Goal: Information Seeking & Learning: Learn about a topic

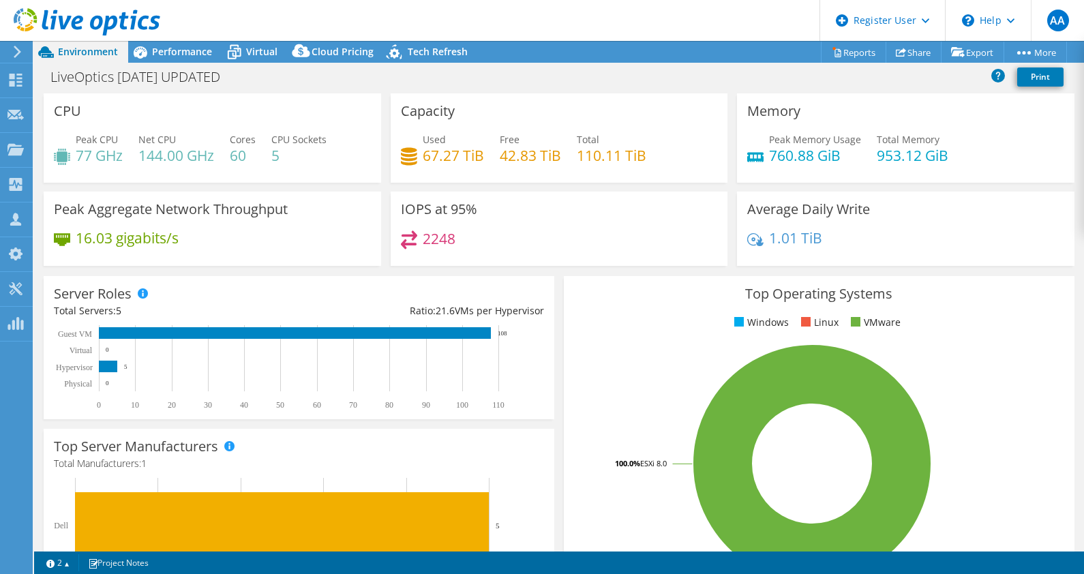
select select "Canada"
select select "CAD"
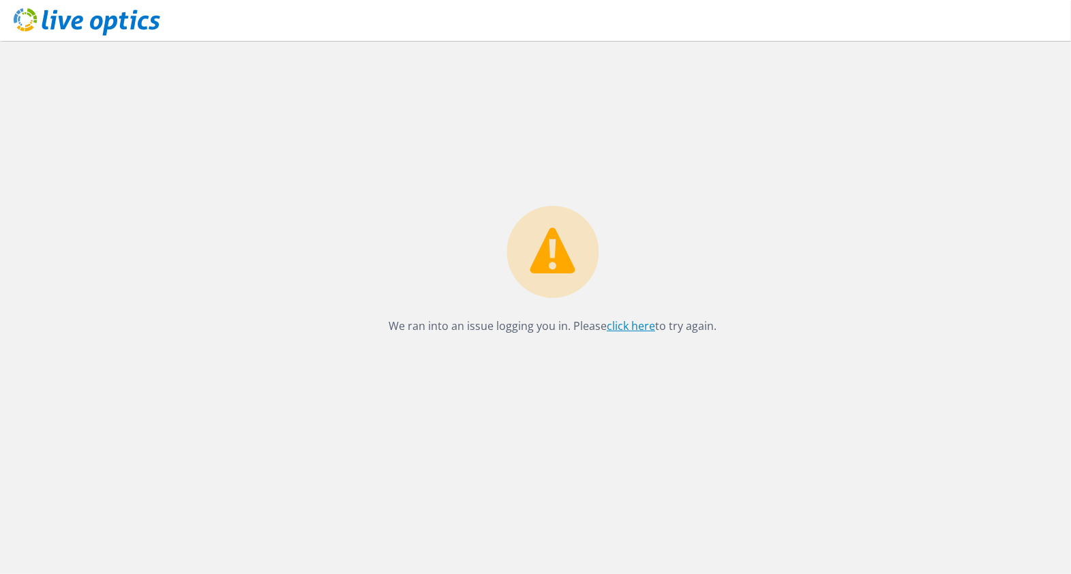
click at [640, 326] on link "click here" at bounding box center [631, 325] width 48 height 15
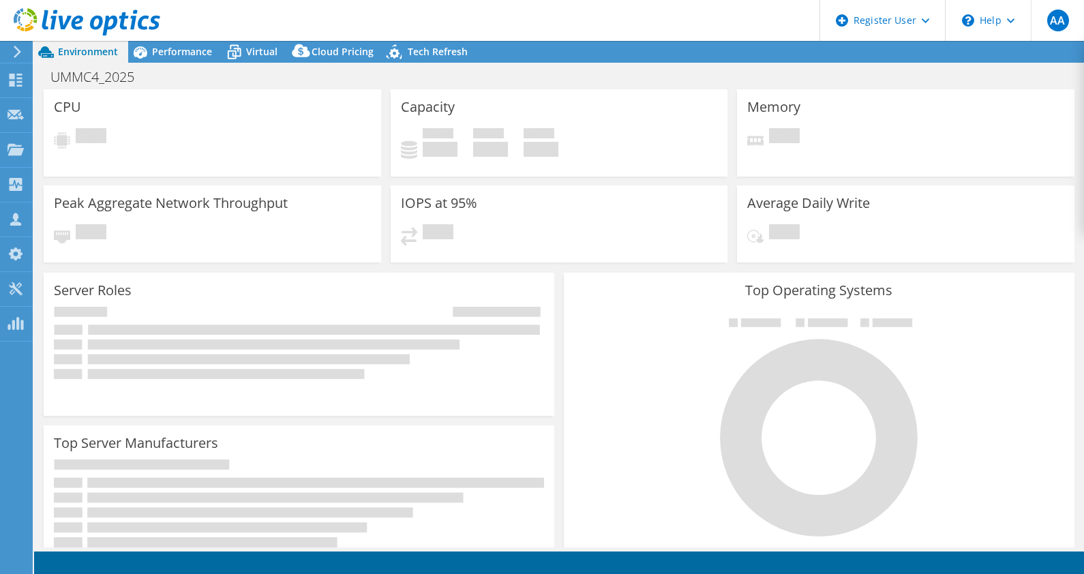
select select "USD"
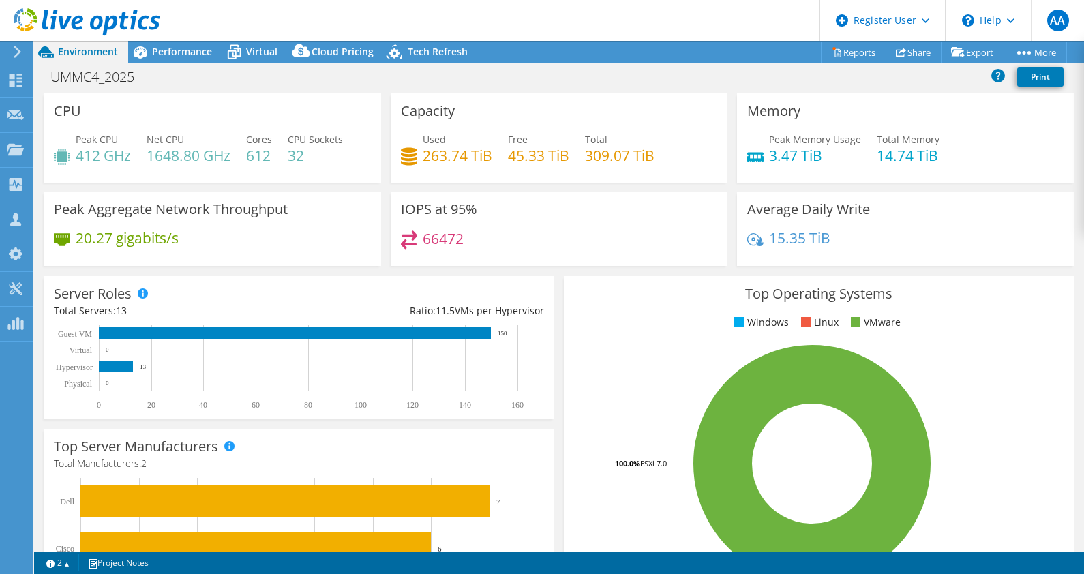
click at [289, 210] on div "Peak Aggregate Network Throughput 20.27 gigabits/s" at bounding box center [212, 229] width 337 height 74
drag, startPoint x: 215, startPoint y: 207, endPoint x: 288, endPoint y: 211, distance: 73.7
click at [288, 211] on h3 "Peak Aggregate Network Throughput" at bounding box center [171, 209] width 234 height 15
drag, startPoint x: 288, startPoint y: 211, endPoint x: 277, endPoint y: 232, distance: 24.1
click at [277, 232] on div "20.27 gigabits/s" at bounding box center [212, 244] width 317 height 29
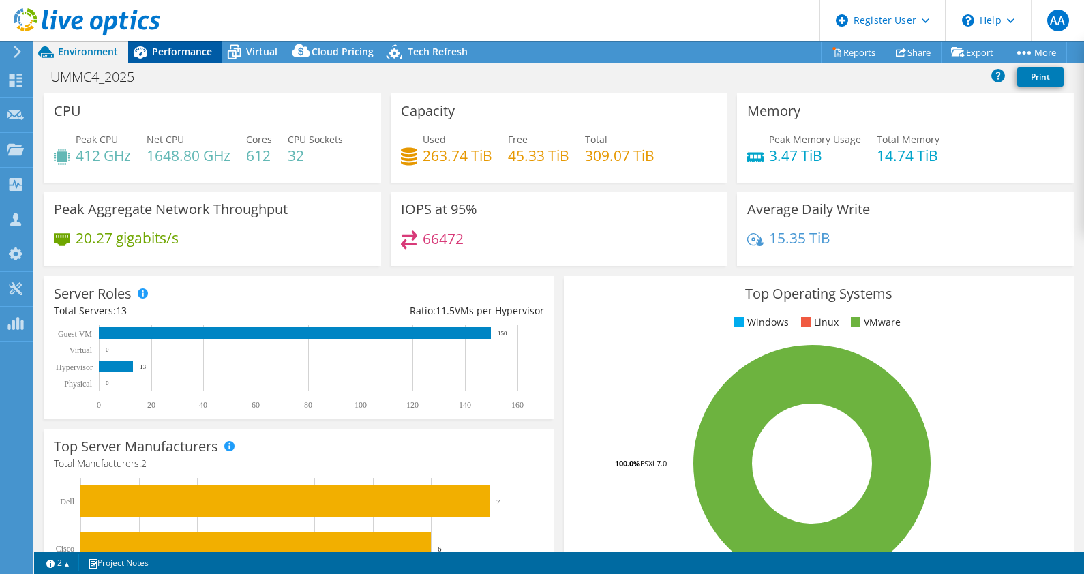
click at [171, 59] on div "Performance" at bounding box center [175, 52] width 94 height 22
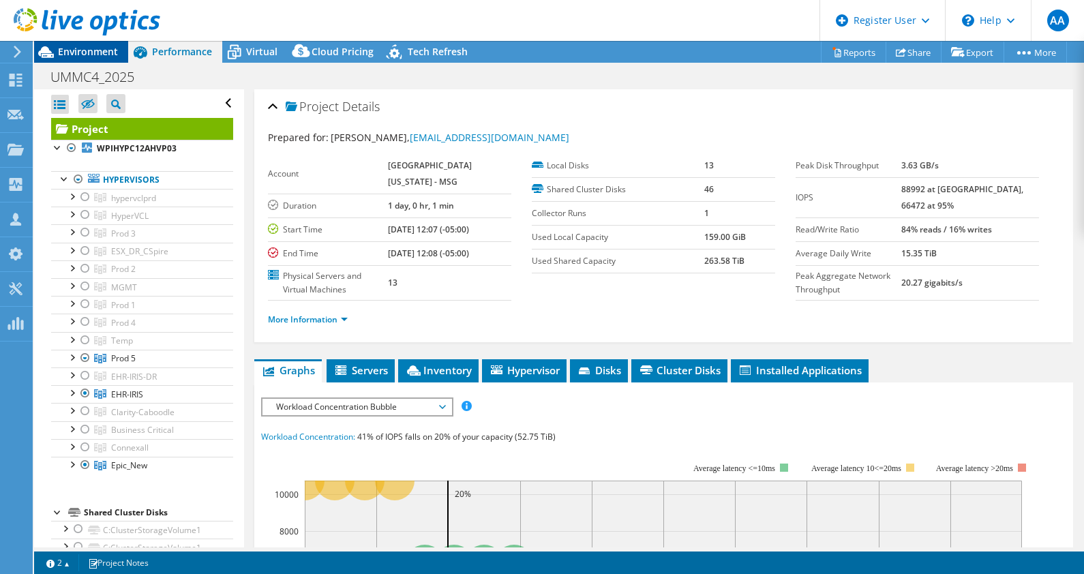
click at [82, 53] on span "Environment" at bounding box center [88, 51] width 60 height 13
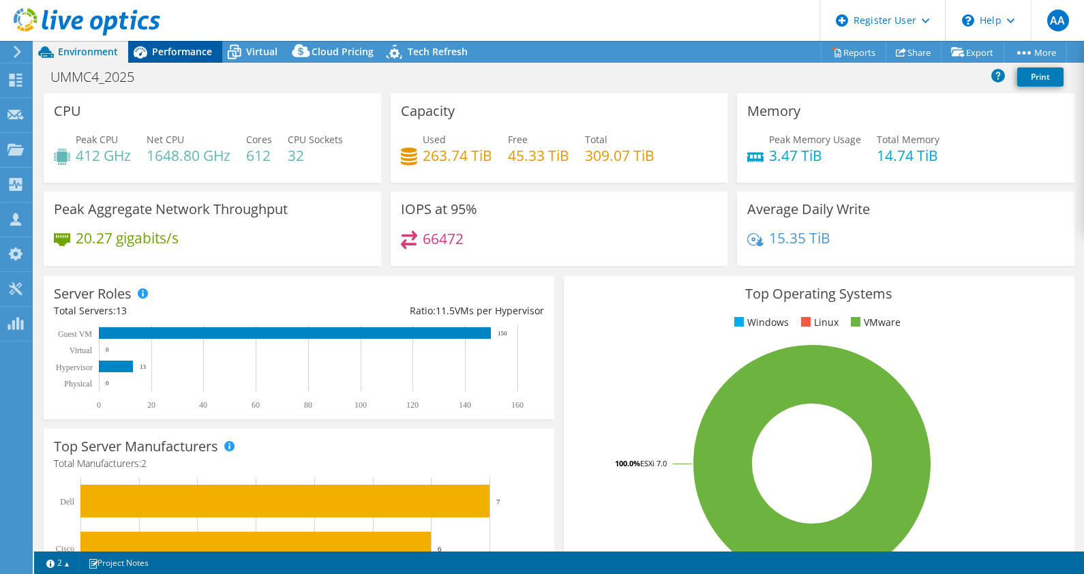
click at [186, 50] on span "Performance" at bounding box center [182, 51] width 60 height 13
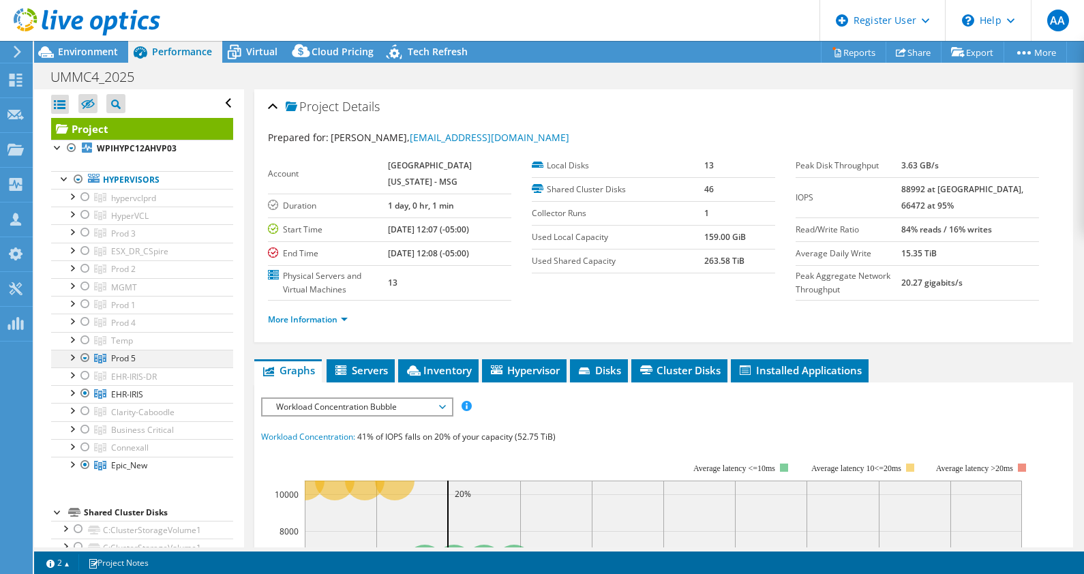
click at [86, 353] on div at bounding box center [85, 358] width 14 height 16
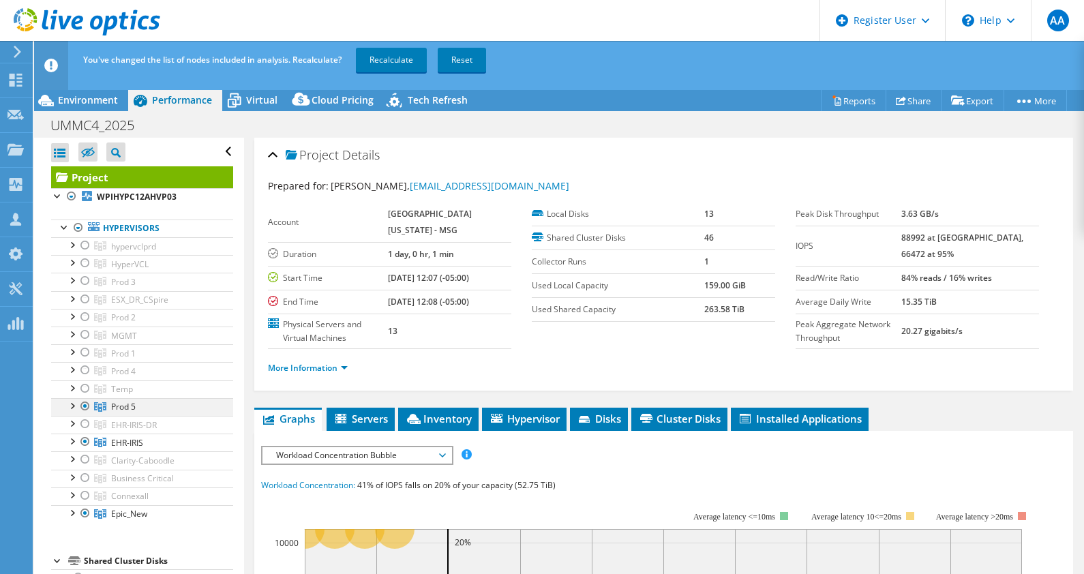
click at [84, 401] on div at bounding box center [85, 406] width 14 height 16
click at [395, 58] on link "Recalculate" at bounding box center [391, 60] width 71 height 25
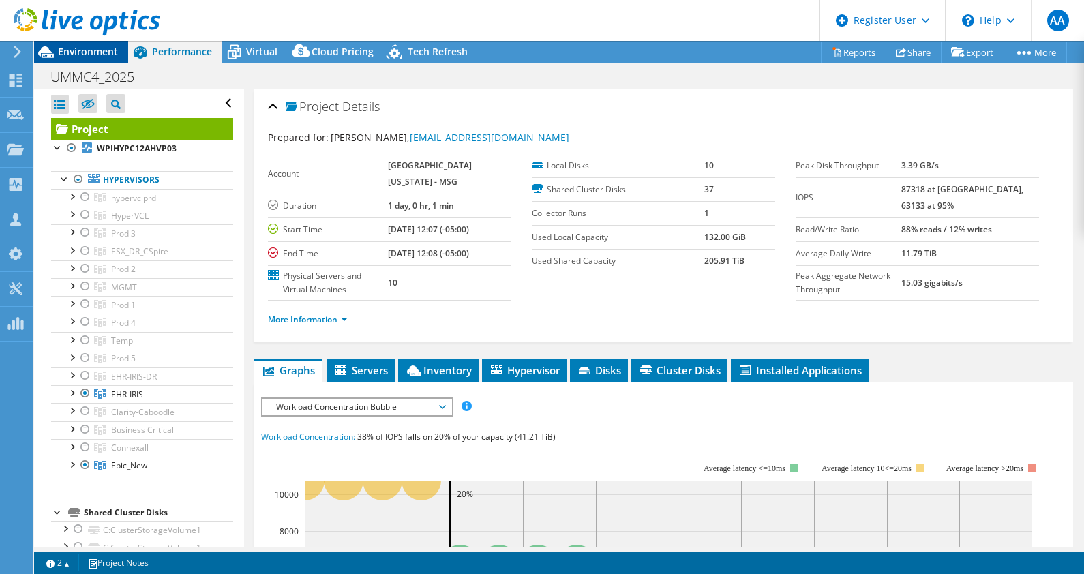
click at [79, 51] on span "Environment" at bounding box center [88, 51] width 60 height 13
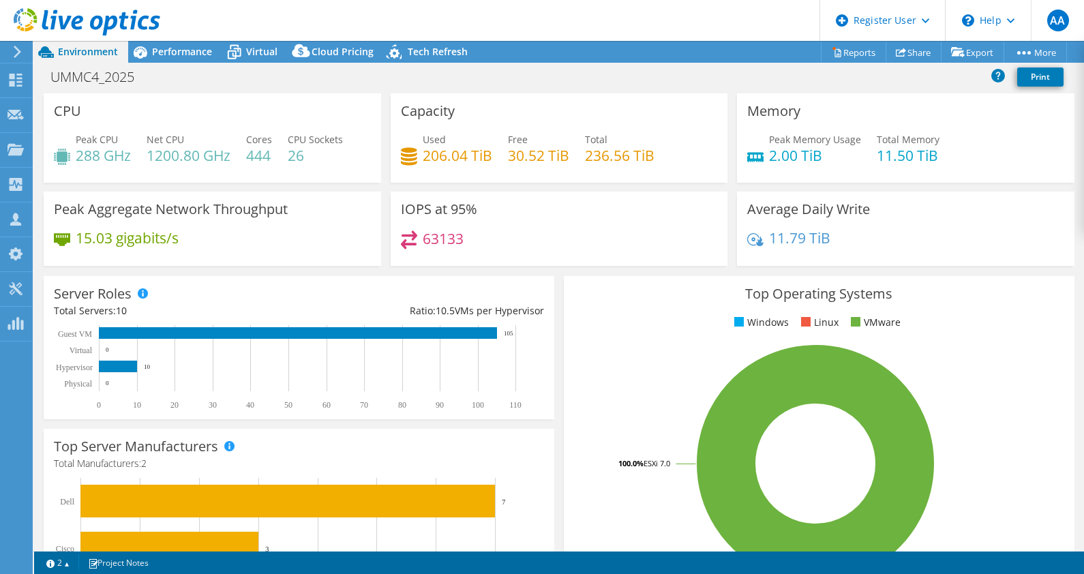
click at [662, 67] on div "UMMC4_2025 Print" at bounding box center [559, 76] width 1050 height 25
click at [166, 46] on span "Performance" at bounding box center [182, 51] width 60 height 13
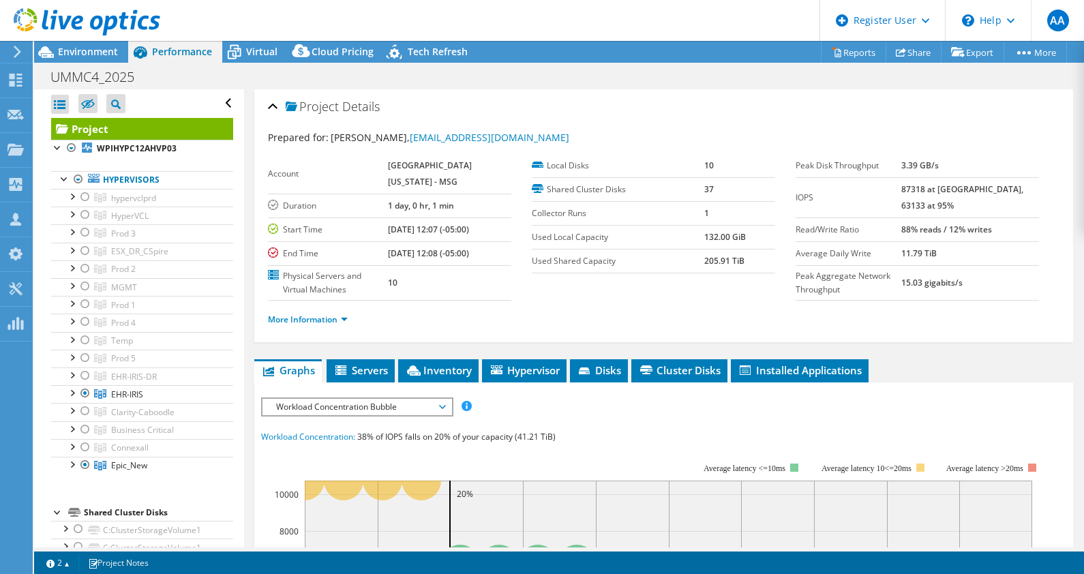
click at [85, 42] on div at bounding box center [80, 23] width 160 height 46
click at [85, 46] on span "Environment" at bounding box center [88, 51] width 60 height 13
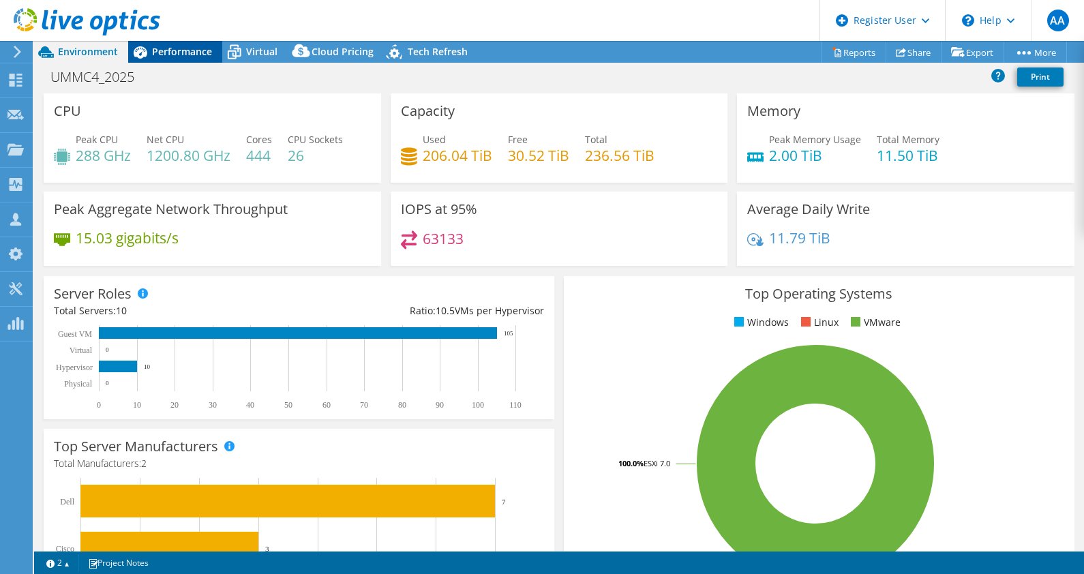
click at [162, 55] on span "Performance" at bounding box center [182, 51] width 60 height 13
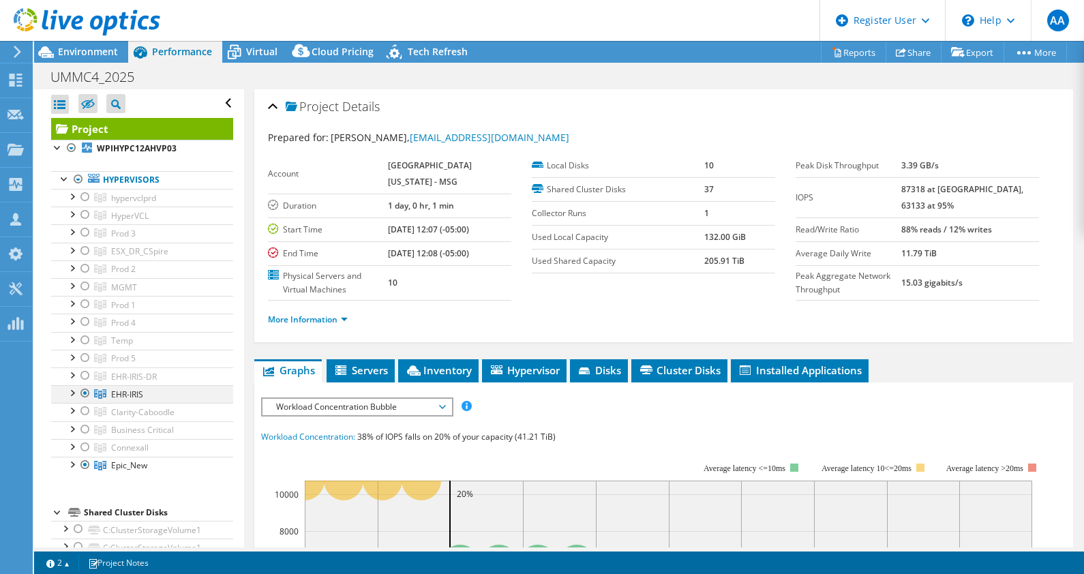
click at [83, 389] on div at bounding box center [85, 393] width 14 height 16
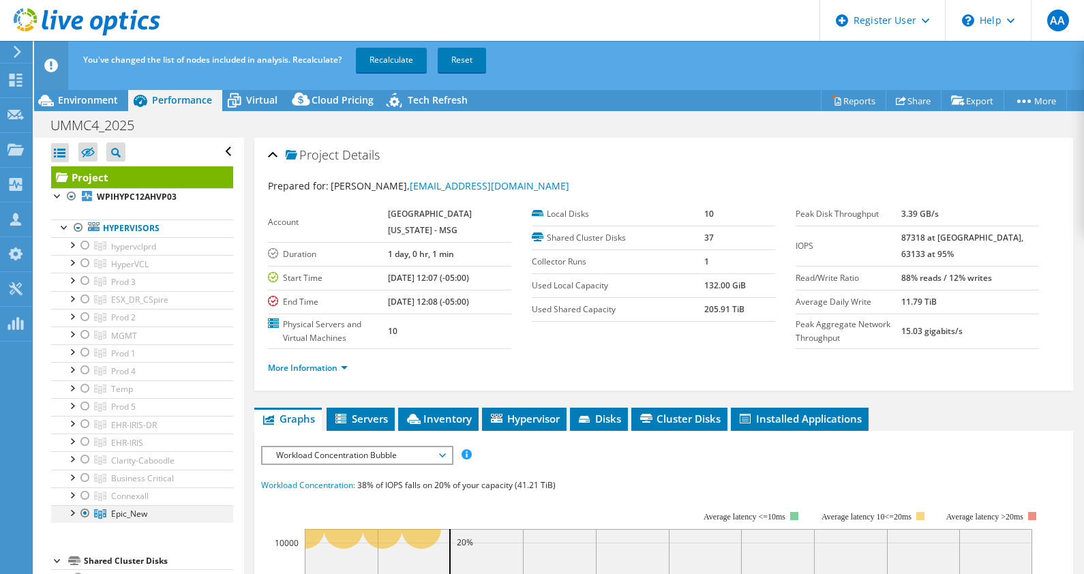
click at [82, 512] on div at bounding box center [85, 513] width 14 height 16
click at [84, 404] on div at bounding box center [85, 406] width 14 height 16
click at [82, 512] on div at bounding box center [85, 513] width 14 height 16
click at [391, 65] on link "Recalculate" at bounding box center [391, 60] width 71 height 25
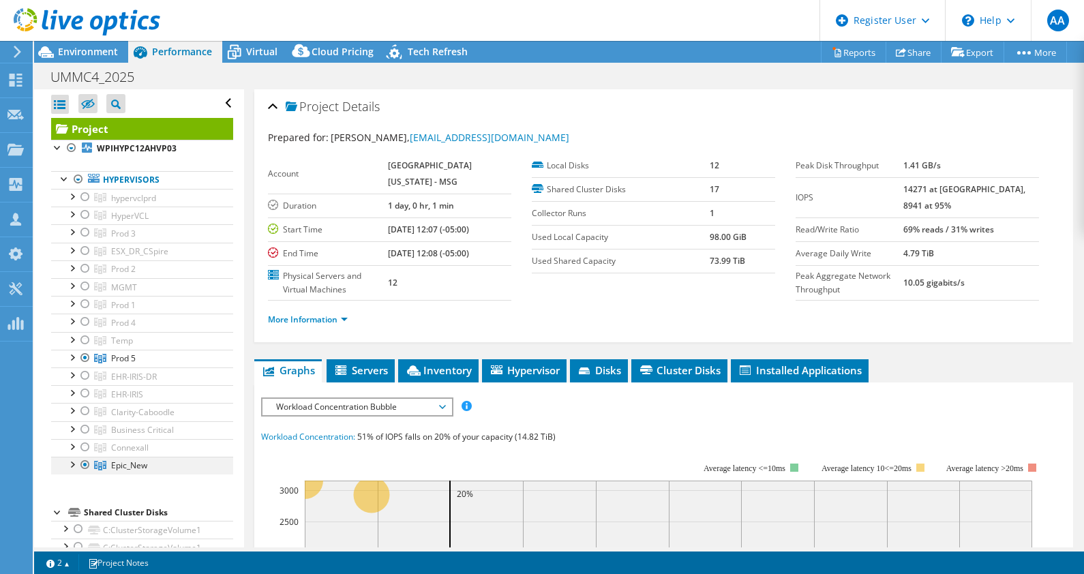
click at [87, 457] on div at bounding box center [85, 465] width 14 height 16
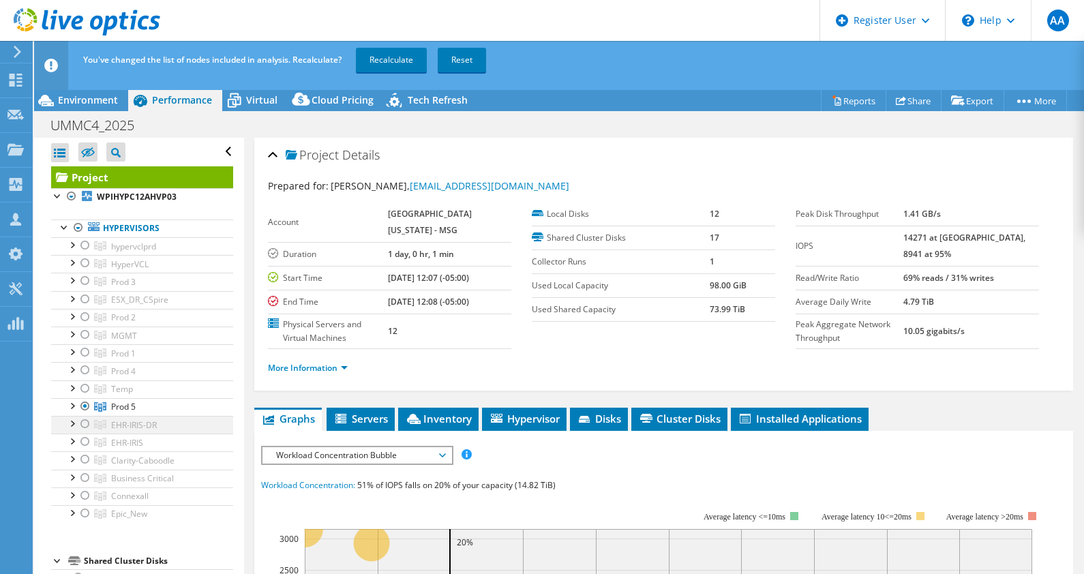
click at [85, 420] on div at bounding box center [85, 424] width 14 height 16
click at [87, 420] on div at bounding box center [85, 424] width 14 height 16
click at [84, 437] on div at bounding box center [85, 442] width 14 height 16
click at [84, 402] on div at bounding box center [85, 406] width 14 height 16
click at [123, 510] on span "Epic_New" at bounding box center [129, 514] width 36 height 12
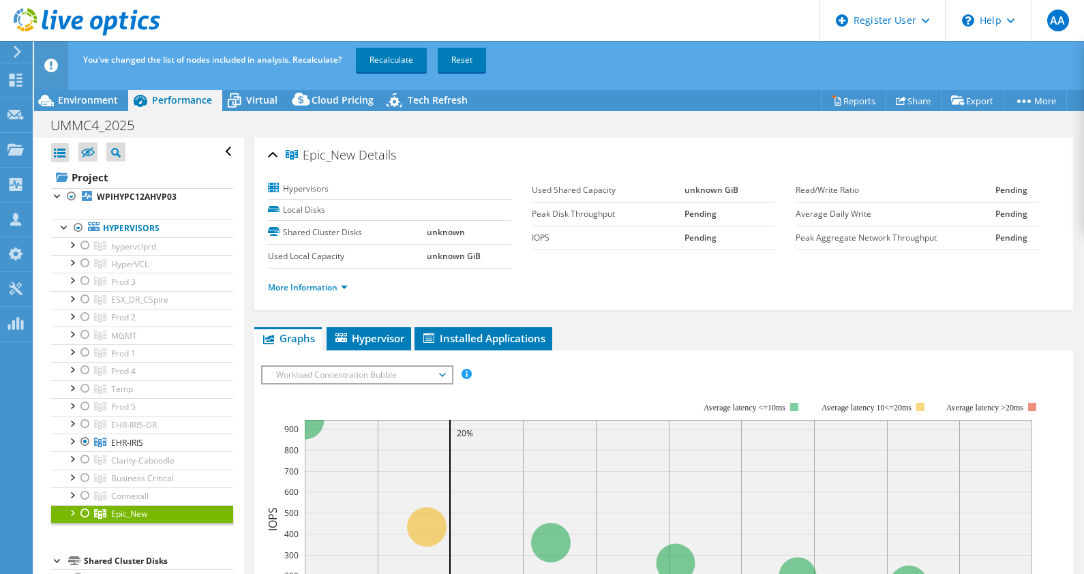
click at [86, 508] on div at bounding box center [85, 513] width 14 height 16
click at [394, 60] on link "Recalculate" at bounding box center [391, 60] width 71 height 25
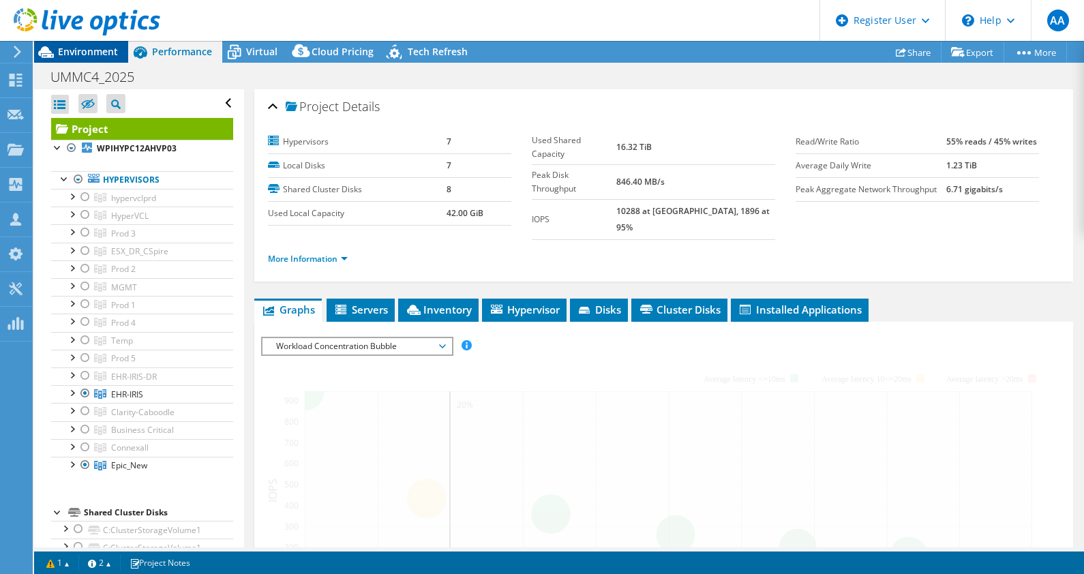
click at [76, 45] on span "Environment" at bounding box center [88, 51] width 60 height 13
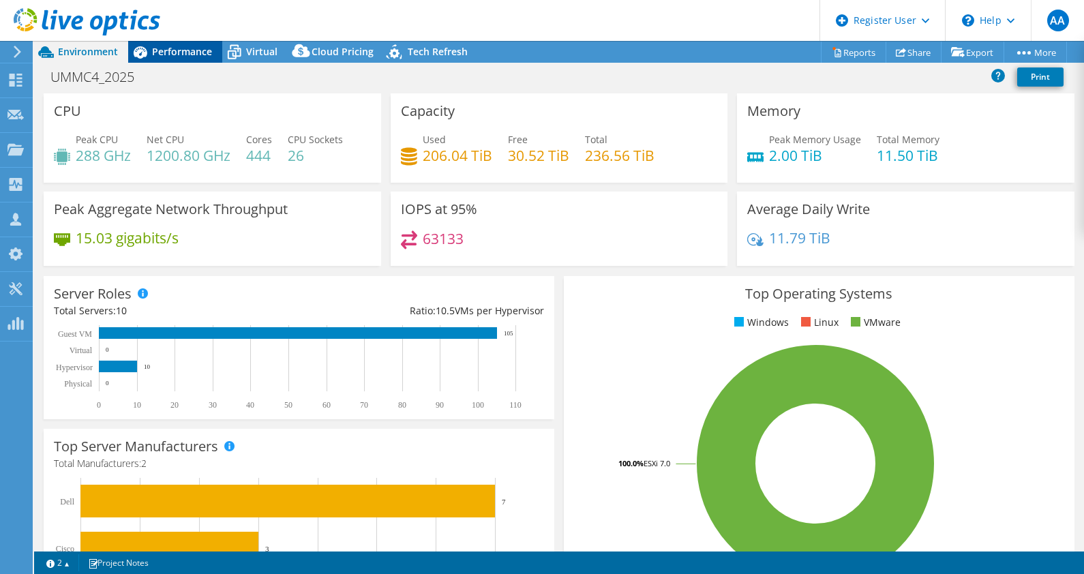
click at [174, 50] on span "Performance" at bounding box center [182, 51] width 60 height 13
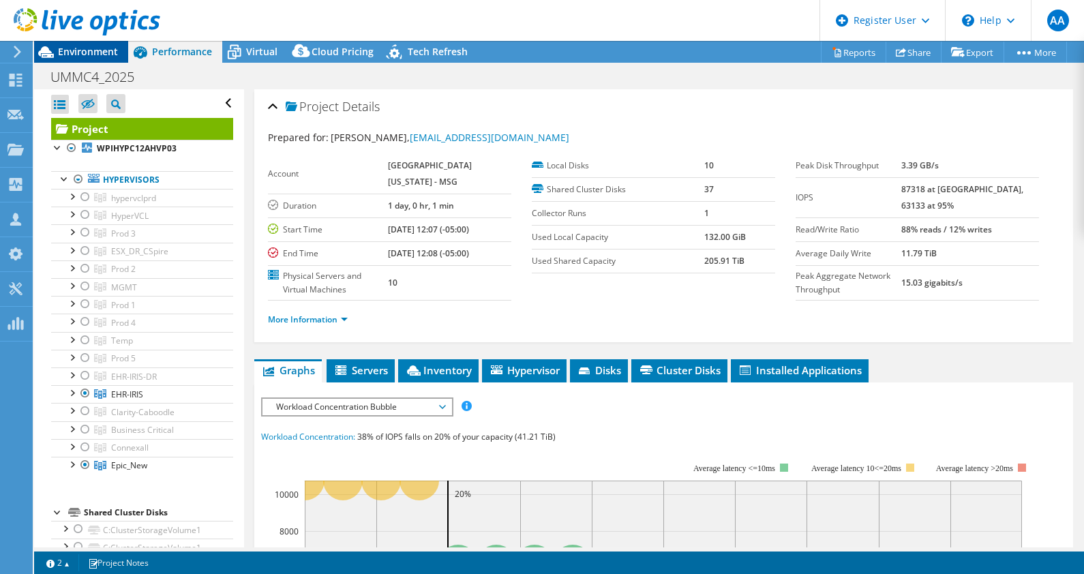
click at [87, 61] on div "Environment" at bounding box center [81, 52] width 94 height 22
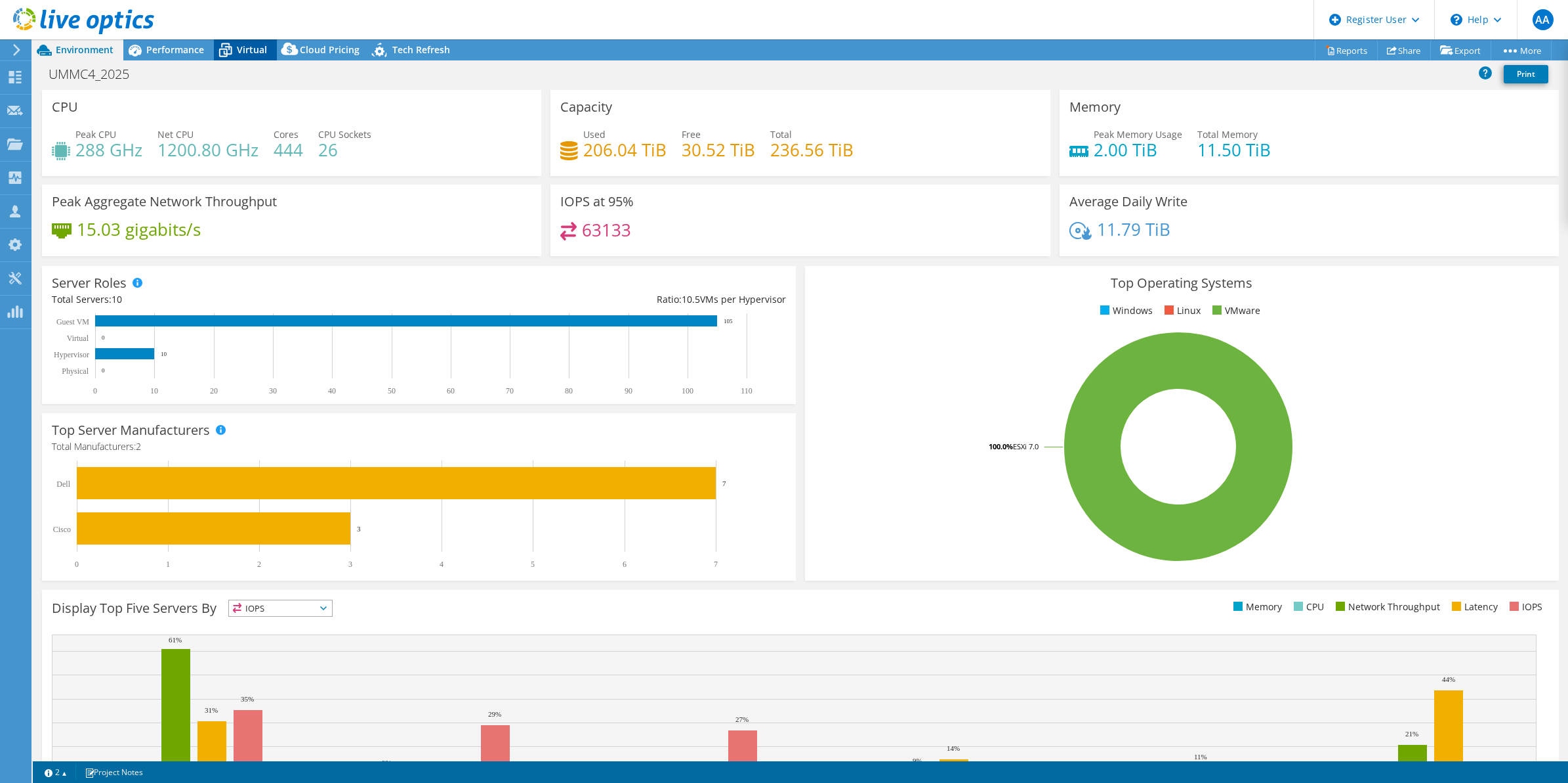
click at [235, 49] on icon at bounding box center [225, 50] width 23 height 23
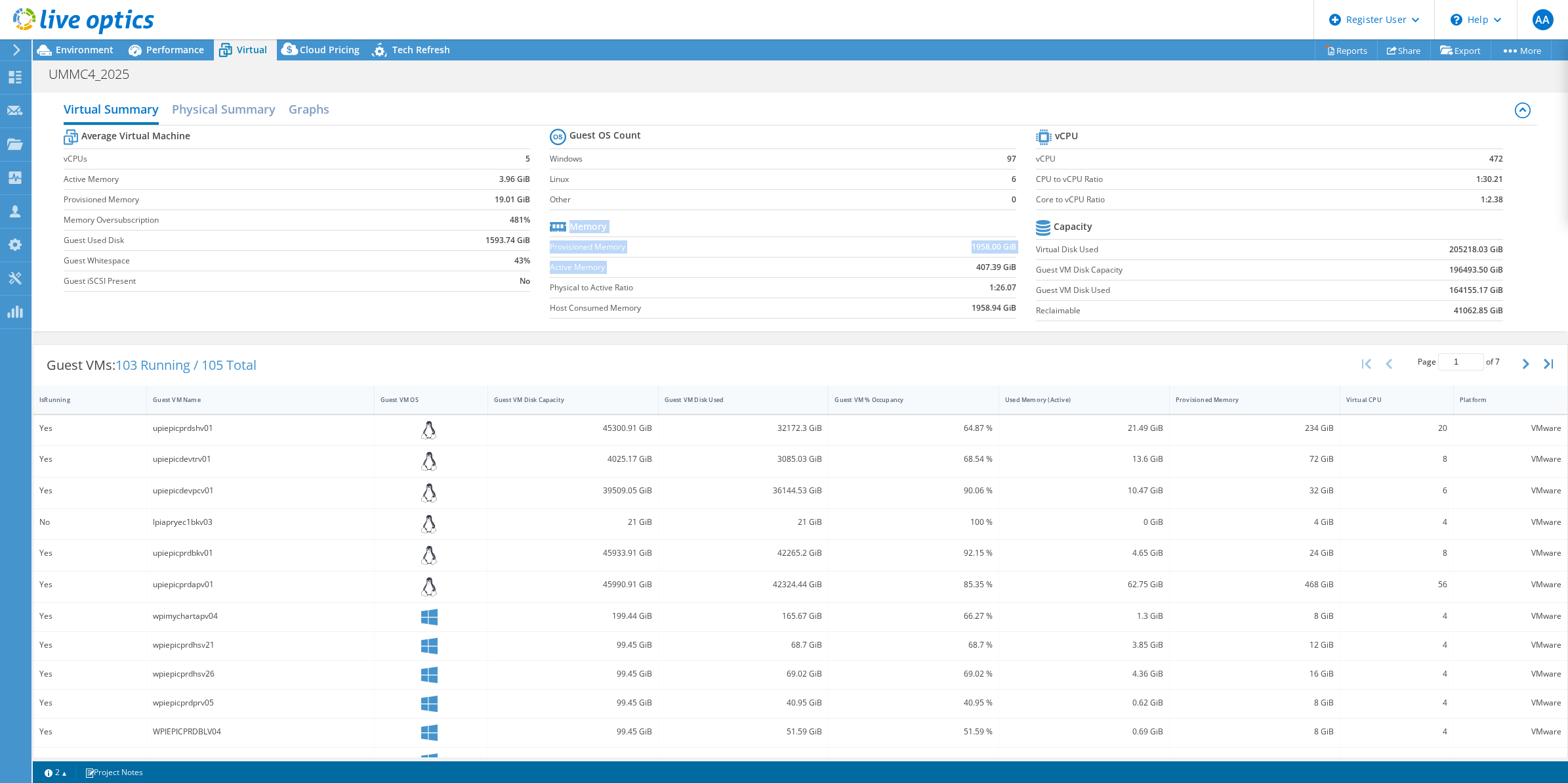
drag, startPoint x: 969, startPoint y: 266, endPoint x: 1013, endPoint y: 274, distance: 44.7
click at [1013, 274] on section "Guest OS Count Windows 97 Linux 6 Other 0 Memory Provisioned Memory 1958.00 GiB…" at bounding box center [792, 224] width 486 height 199
drag, startPoint x: 1013, startPoint y: 274, endPoint x: 964, endPoint y: 270, distance: 49.2
click at [964, 270] on td "407.39 GiB" at bounding box center [944, 267] width 146 height 20
click at [76, 47] on span "Environment" at bounding box center [85, 49] width 58 height 13
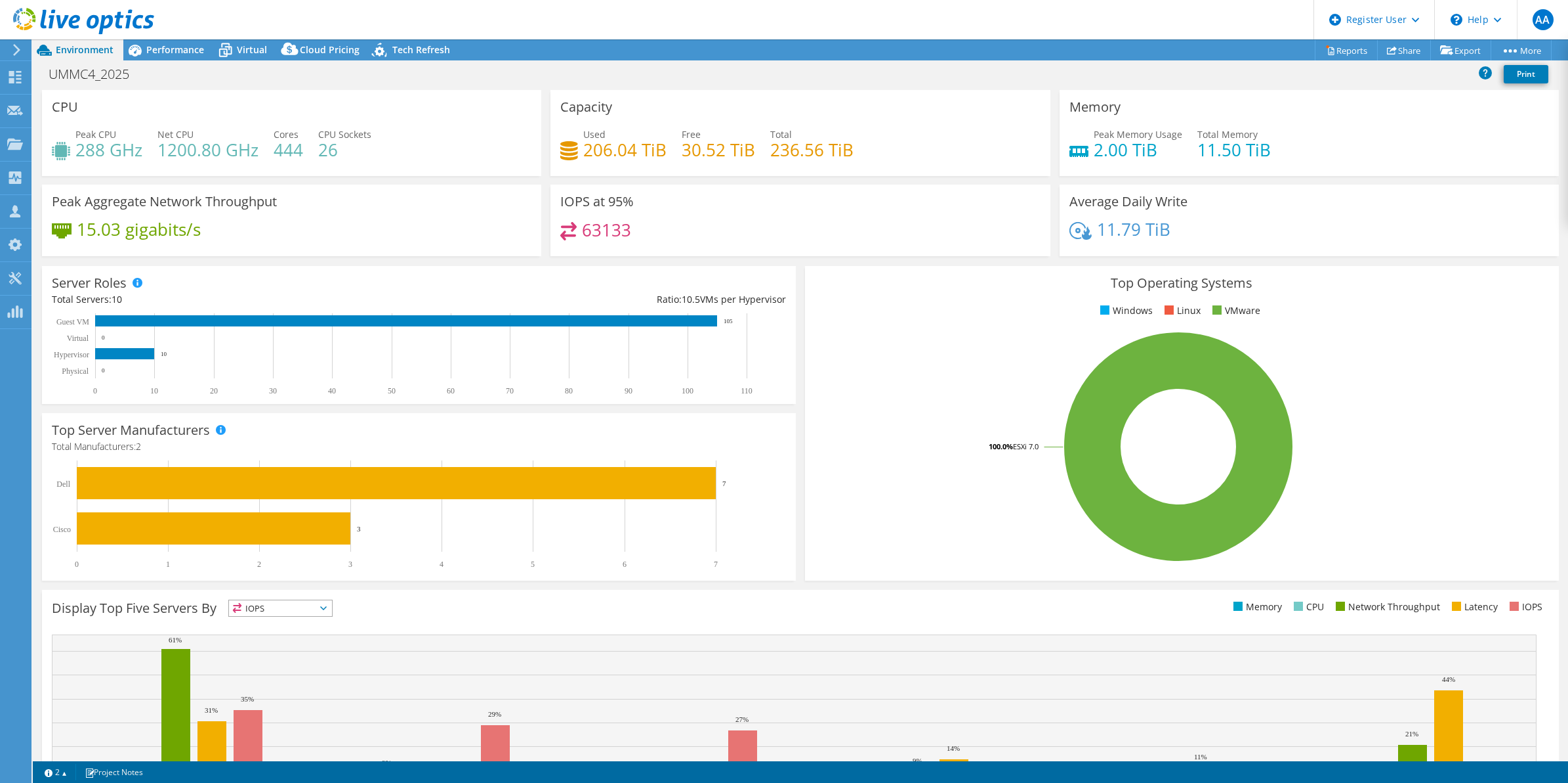
click at [796, 69] on div "UMMC4_2025 Print" at bounding box center [800, 73] width 1535 height 24
click at [161, 53] on span "Performance" at bounding box center [175, 49] width 58 height 13
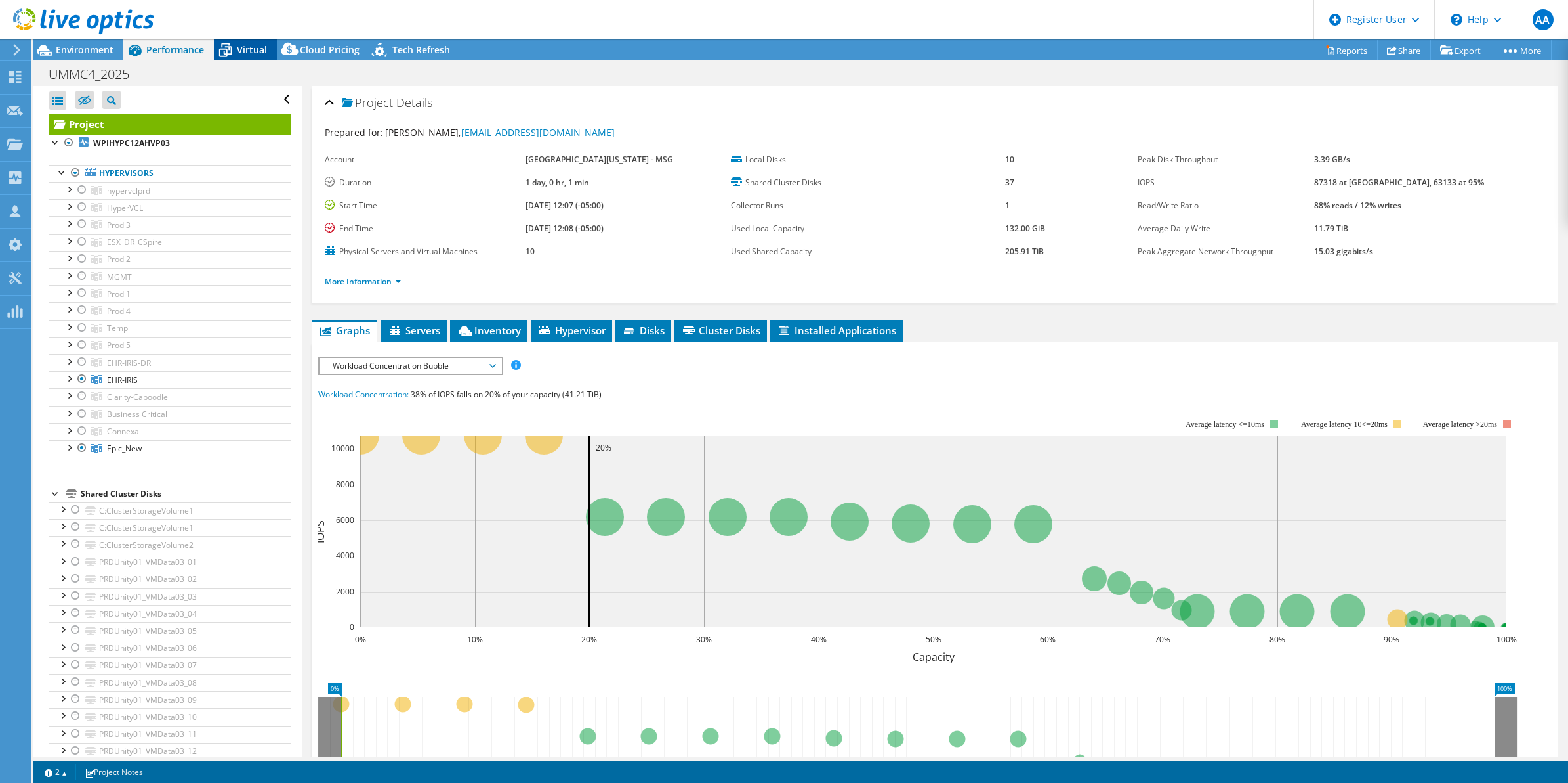
click at [250, 40] on div "Virtual" at bounding box center [244, 50] width 63 height 21
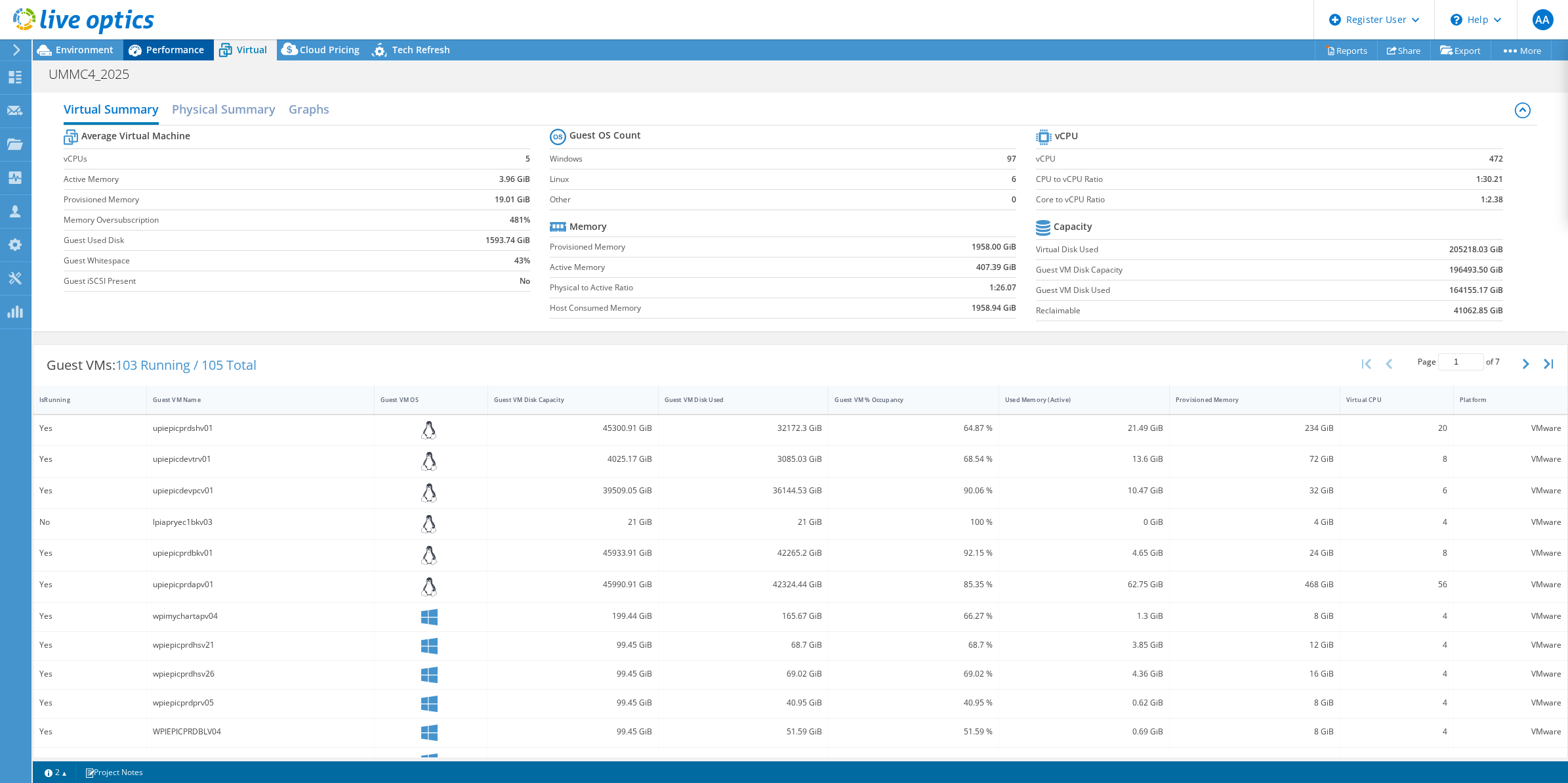
click at [172, 44] on span "Performance" at bounding box center [175, 49] width 58 height 13
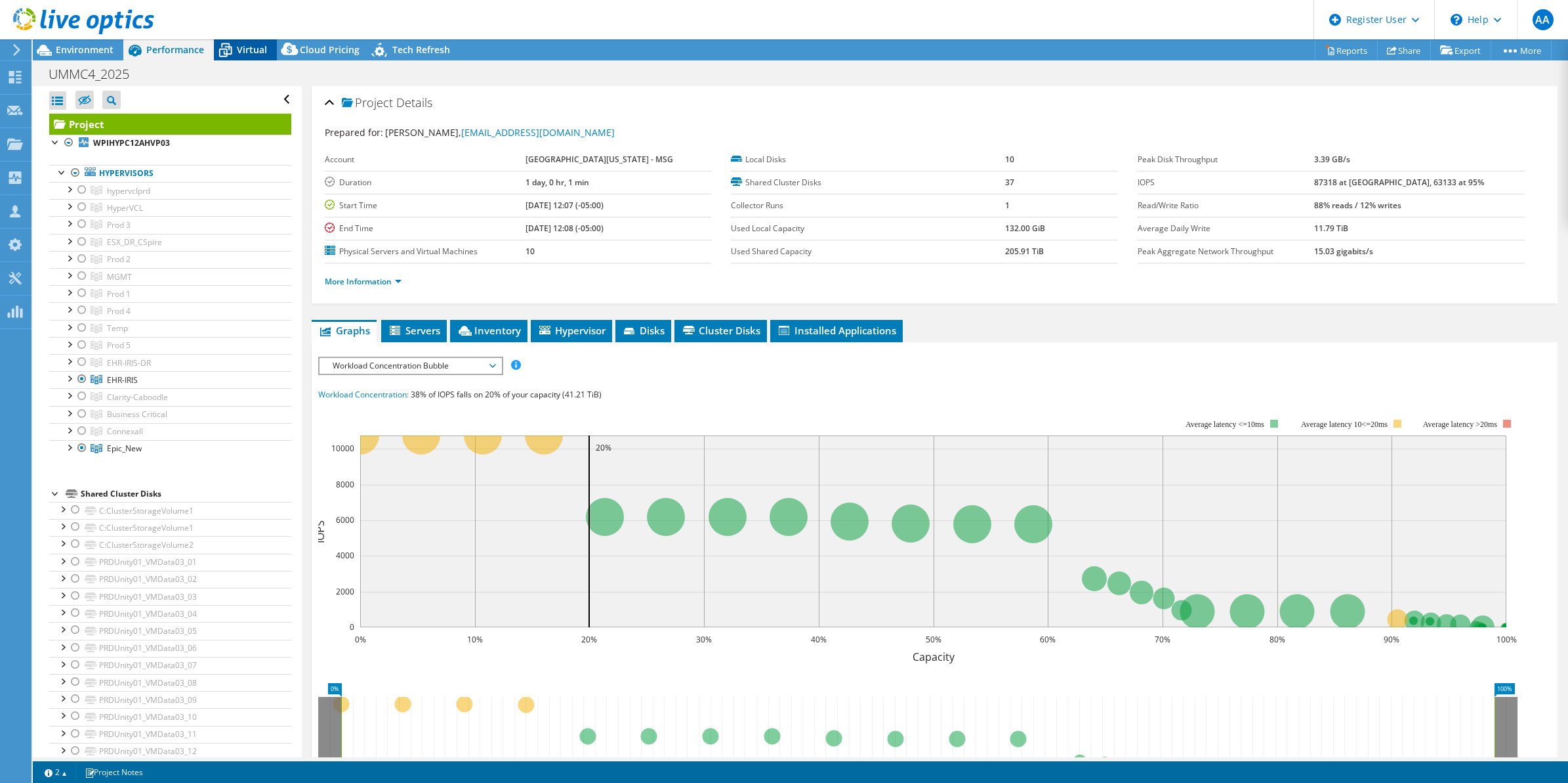
click at [243, 50] on span "Virtual" at bounding box center [251, 49] width 30 height 13
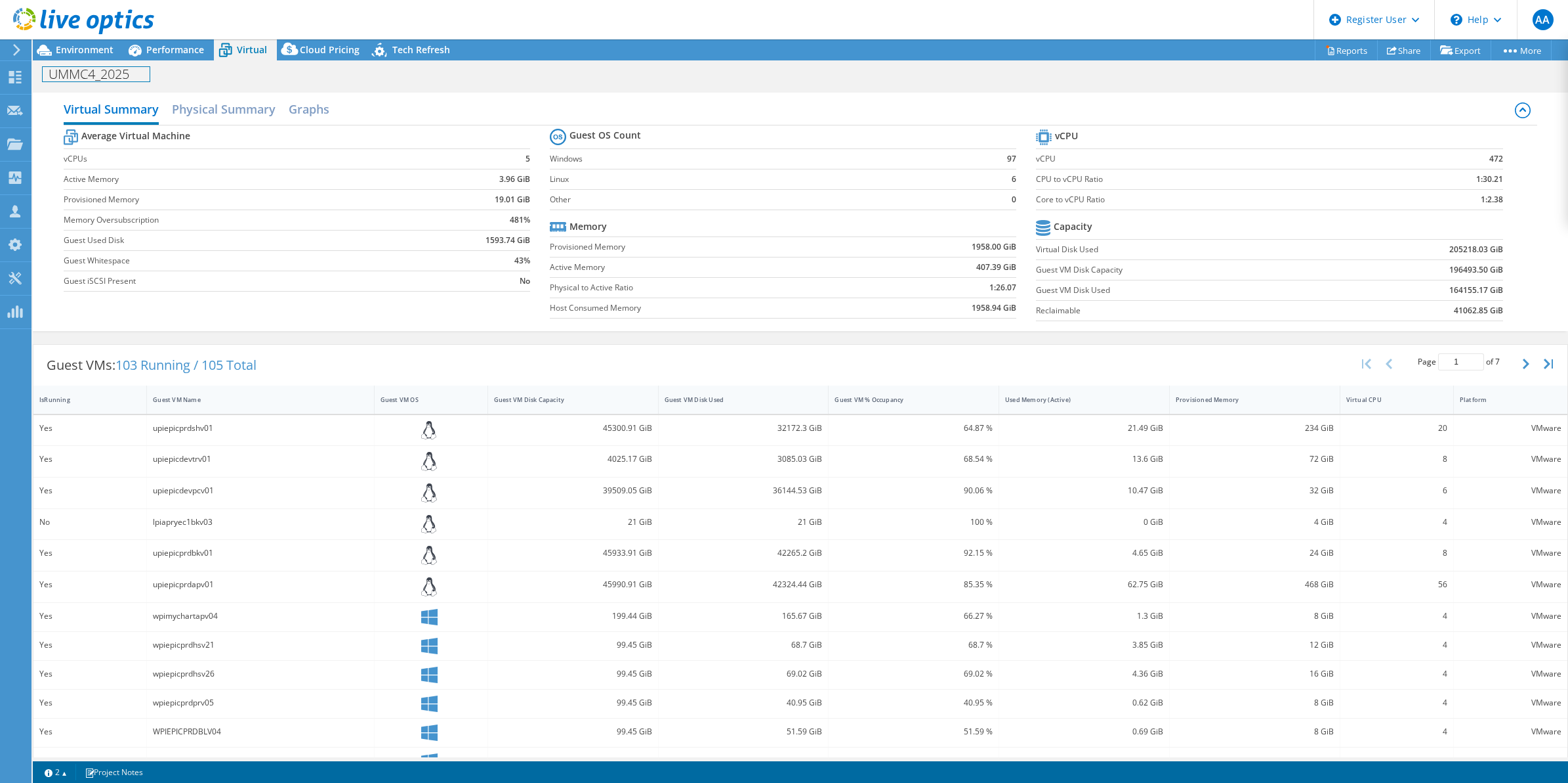
click at [81, 63] on div "UMMC4_2025 Print" at bounding box center [800, 73] width 1535 height 24
click at [77, 55] on span "Environment" at bounding box center [85, 49] width 58 height 13
